Goal: Information Seeking & Learning: Check status

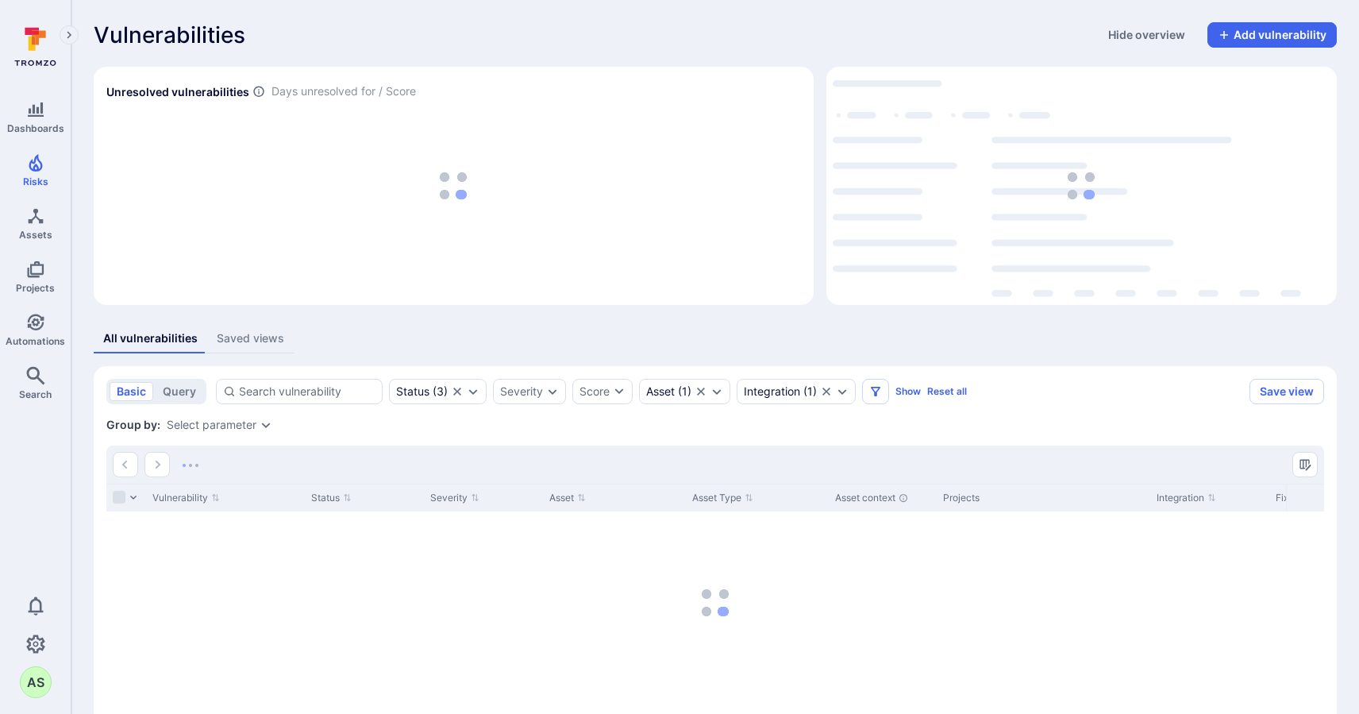
scroll to position [43, 0]
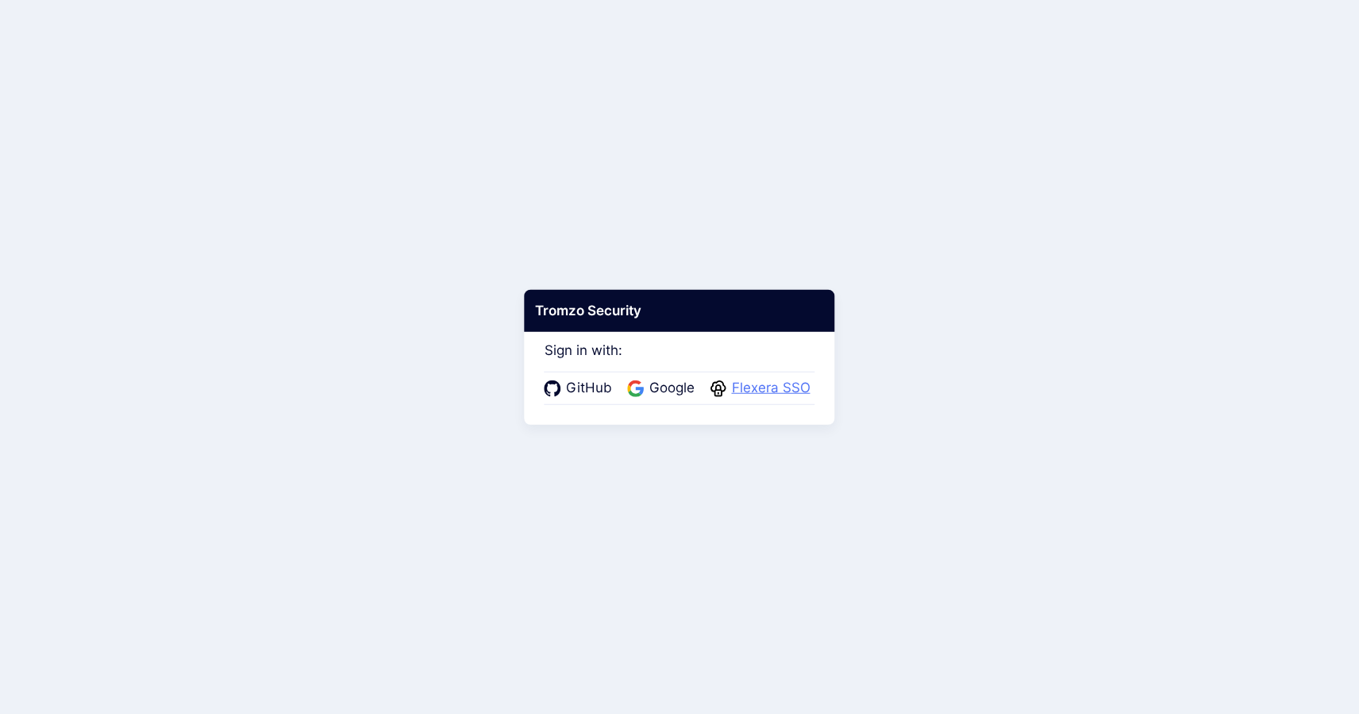
click at [776, 391] on span "Flexera SSO" at bounding box center [771, 388] width 88 height 21
